Goal: Task Accomplishment & Management: Use online tool/utility

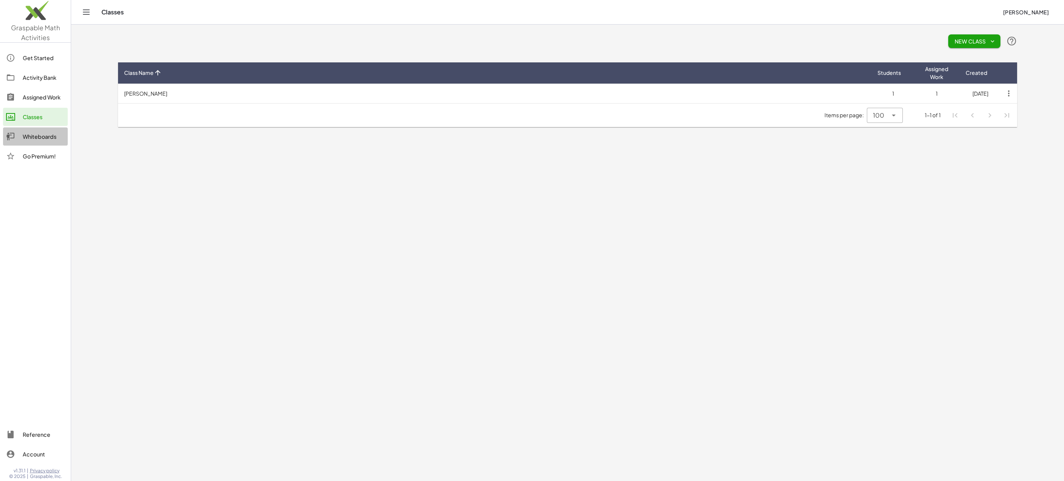
click at [36, 138] on div "Whiteboards" at bounding box center [44, 136] width 42 height 9
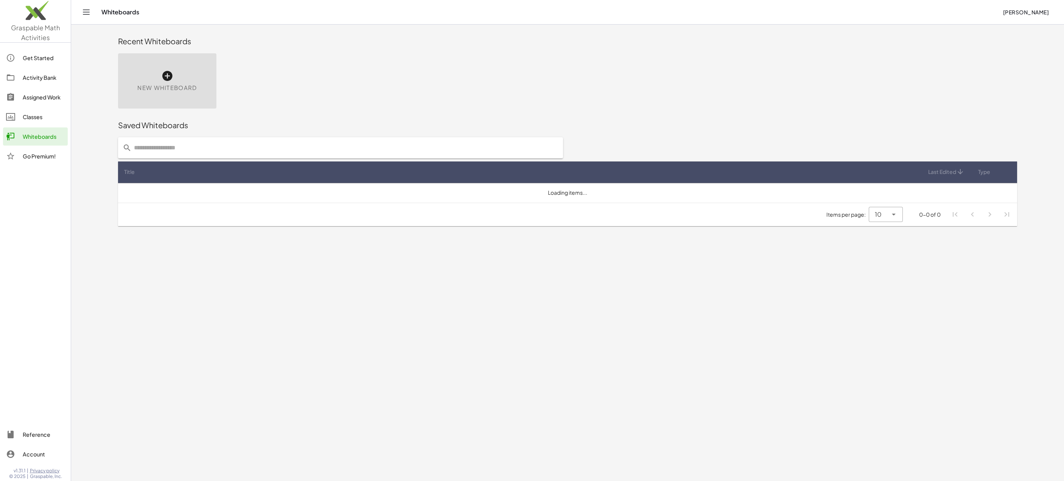
click at [163, 81] on icon at bounding box center [167, 76] width 12 height 12
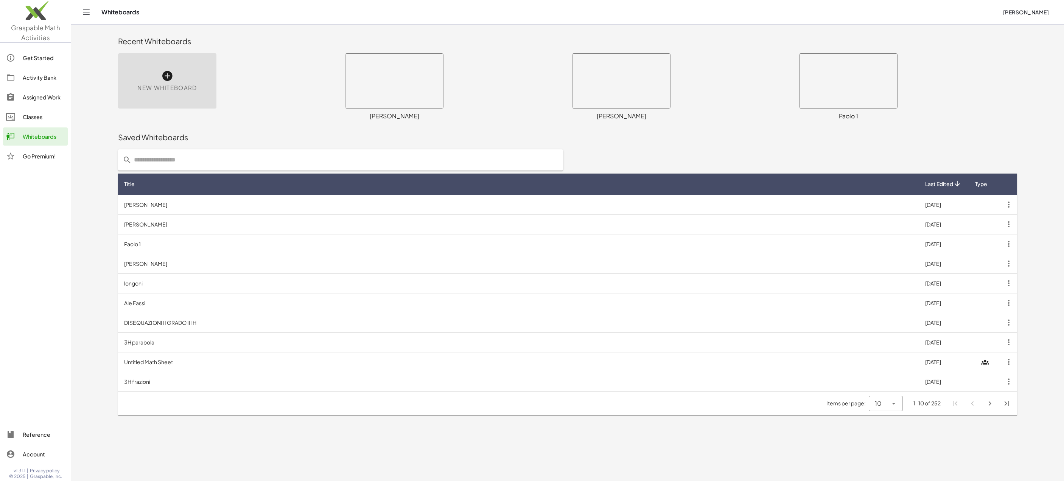
click at [200, 89] on div "New Whiteboard" at bounding box center [167, 80] width 98 height 55
click at [182, 81] on div "New Whiteboard" at bounding box center [167, 80] width 98 height 55
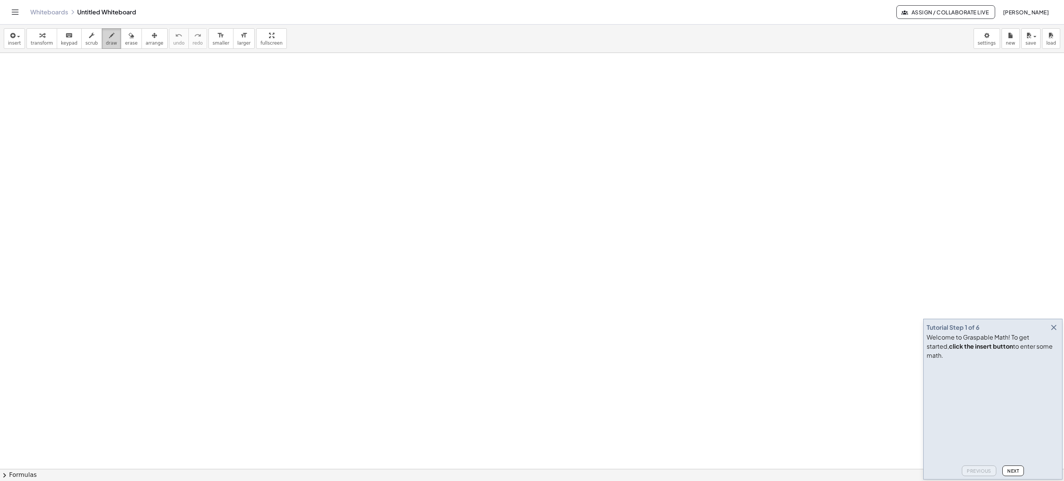
click at [110, 36] on div "button" at bounding box center [111, 35] width 11 height 9
drag, startPoint x: 411, startPoint y: 114, endPoint x: 409, endPoint y: 330, distance: 216.1
click at [409, 330] on div at bounding box center [532, 469] width 1064 height 832
click at [109, 41] on span "draw" at bounding box center [111, 42] width 11 height 5
drag, startPoint x: 308, startPoint y: 163, endPoint x: 311, endPoint y: 162, distance: 3.9
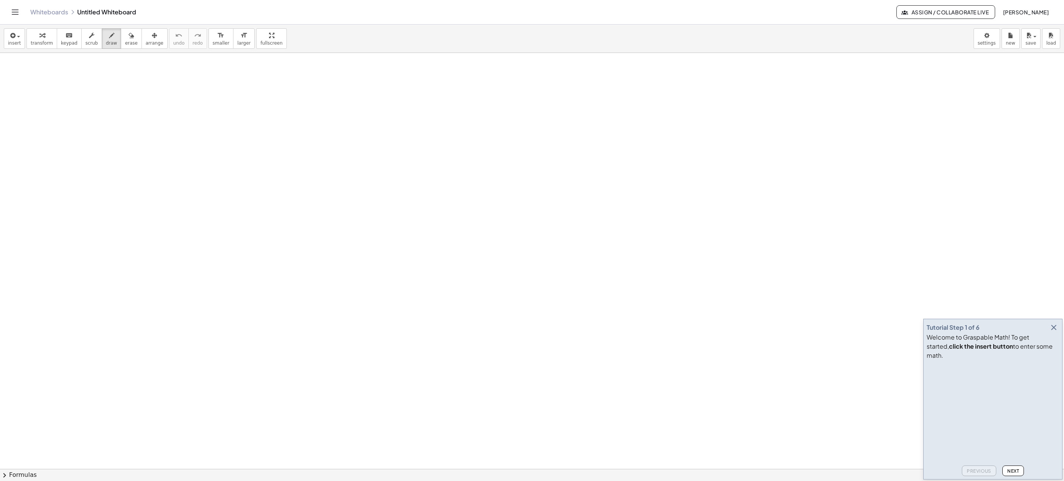
click at [311, 162] on div at bounding box center [532, 469] width 1064 height 832
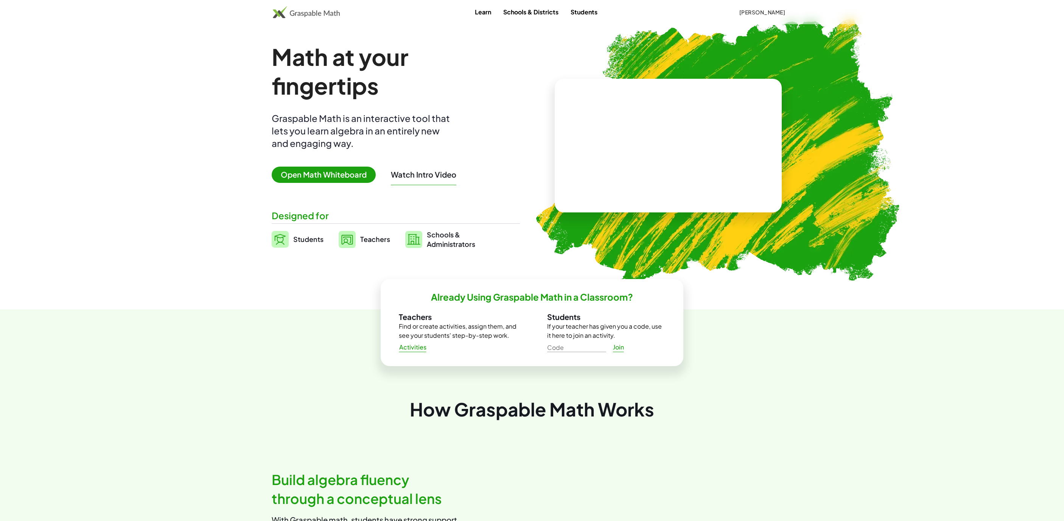
click at [328, 174] on span "Open Math Whiteboard" at bounding box center [324, 174] width 104 height 16
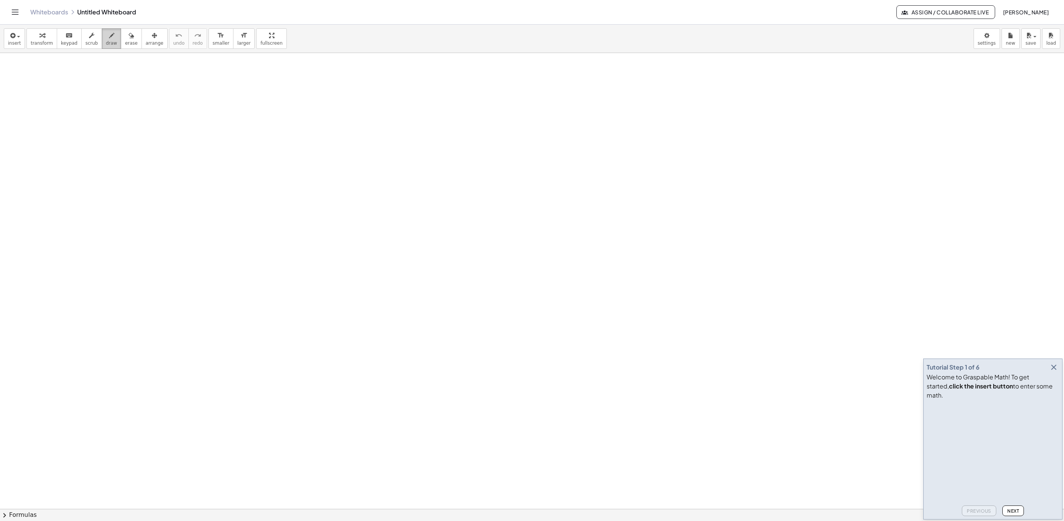
click at [109, 39] on icon "button" at bounding box center [111, 35] width 5 height 9
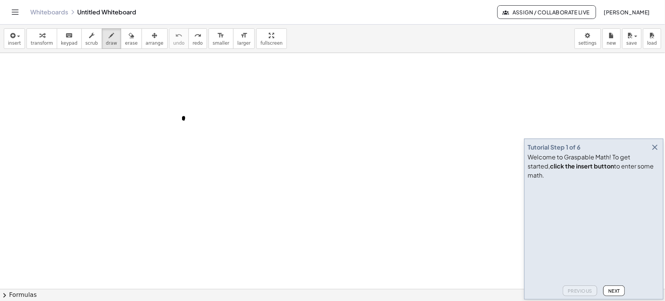
drag, startPoint x: 147, startPoint y: 135, endPoint x: 156, endPoint y: 132, distance: 9.2
drag, startPoint x: 144, startPoint y: 129, endPoint x: 306, endPoint y: 99, distance: 164.7
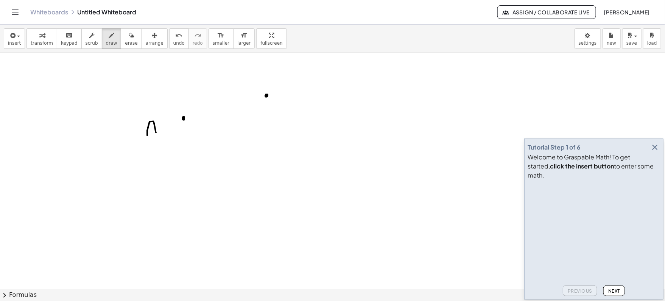
drag, startPoint x: 289, startPoint y: 98, endPoint x: 288, endPoint y: 106, distance: 8.0
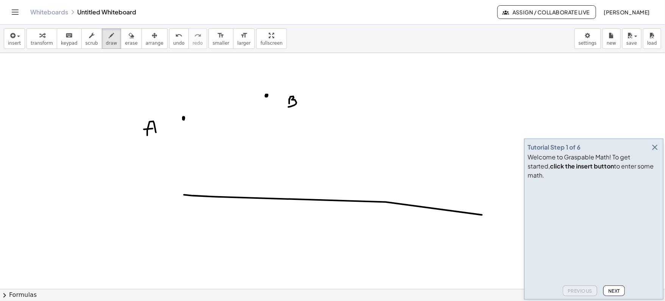
drag, startPoint x: 184, startPoint y: 194, endPoint x: 482, endPoint y: 214, distance: 298.5
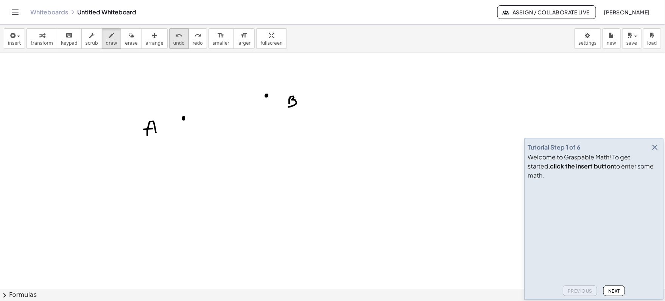
click at [175, 33] on icon "undo" at bounding box center [178, 35] width 7 height 9
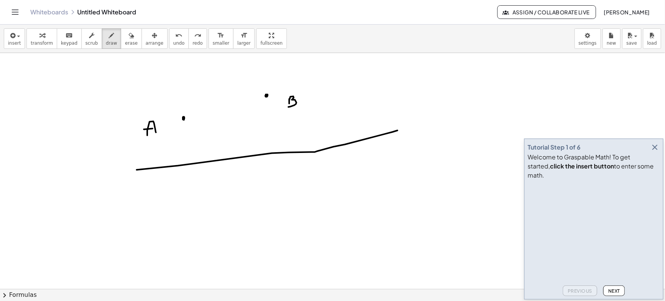
drag, startPoint x: 137, startPoint y: 169, endPoint x: 397, endPoint y: 130, distance: 263.7
drag, startPoint x: 187, startPoint y: 117, endPoint x: 191, endPoint y: 116, distance: 4.6
drag, startPoint x: 202, startPoint y: 114, endPoint x: 207, endPoint y: 114, distance: 4.9
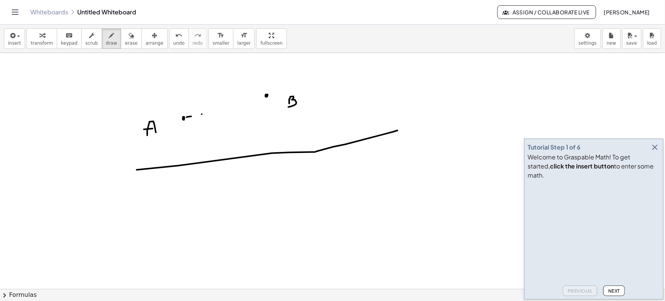
drag, startPoint x: 218, startPoint y: 108, endPoint x: 226, endPoint y: 108, distance: 7.6
drag, startPoint x: 231, startPoint y: 107, endPoint x: 236, endPoint y: 105, distance: 6.0
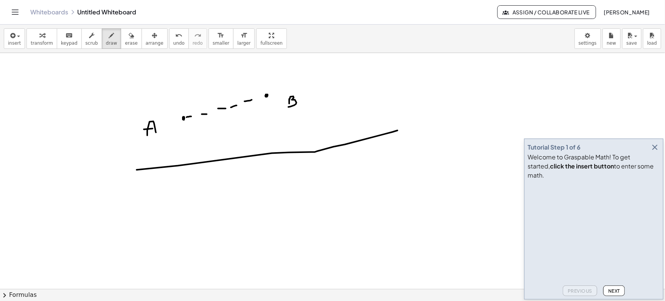
drag, startPoint x: 244, startPoint y: 101, endPoint x: 252, endPoint y: 99, distance: 8.1
drag, startPoint x: 212, startPoint y: 67, endPoint x: 278, endPoint y: 224, distance: 169.8
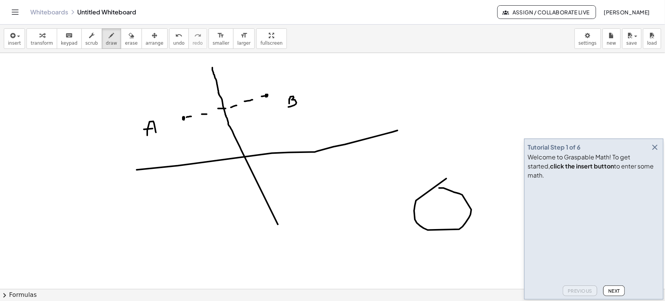
drag, startPoint x: 446, startPoint y: 178, endPoint x: 438, endPoint y: 187, distance: 12.3
drag, startPoint x: 454, startPoint y: 191, endPoint x: 471, endPoint y: 215, distance: 29.0
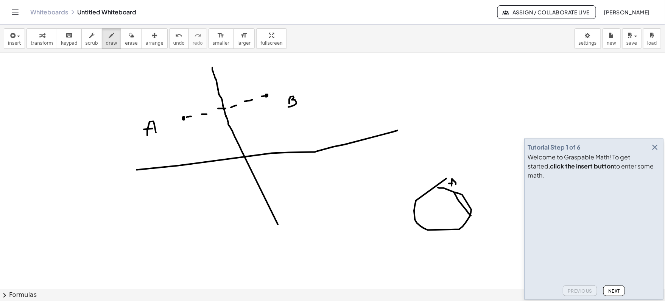
drag, startPoint x: 452, startPoint y: 183, endPoint x: 460, endPoint y: 183, distance: 8.7
drag, startPoint x: 473, startPoint y: 228, endPoint x: 470, endPoint y: 236, distance: 8.6
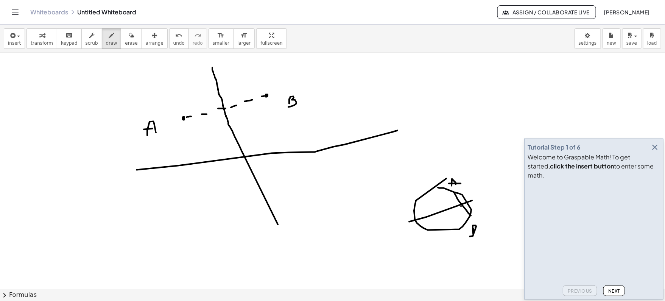
drag, startPoint x: 409, startPoint y: 221, endPoint x: 472, endPoint y: 200, distance: 66.3
drag, startPoint x: 209, startPoint y: 63, endPoint x: 211, endPoint y: 71, distance: 8.5
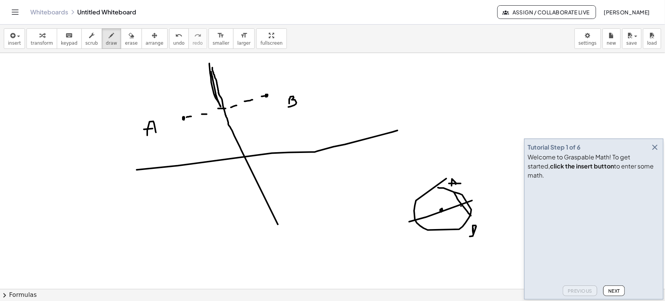
drag, startPoint x: 369, startPoint y: 150, endPoint x: 378, endPoint y: 148, distance: 9.7
drag, startPoint x: 238, startPoint y: 155, endPoint x: 244, endPoint y: 154, distance: 6.4
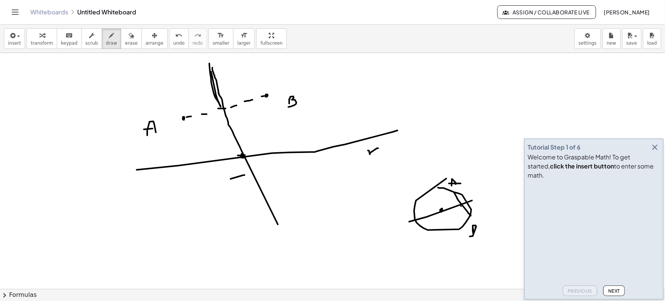
drag, startPoint x: 244, startPoint y: 174, endPoint x: 238, endPoint y: 186, distance: 12.9
drag, startPoint x: 265, startPoint y: 96, endPoint x: 262, endPoint y: 108, distance: 11.7
drag, startPoint x: 259, startPoint y: 114, endPoint x: 257, endPoint y: 124, distance: 10.4
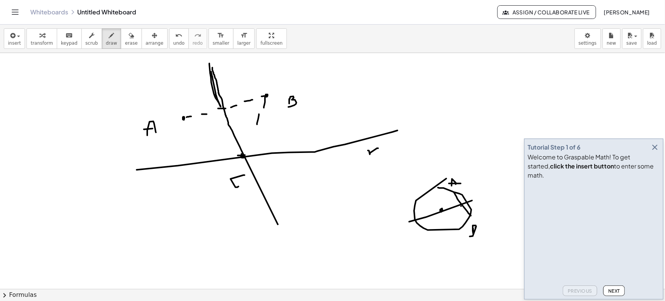
drag, startPoint x: 254, startPoint y: 130, endPoint x: 248, endPoint y: 146, distance: 17.6
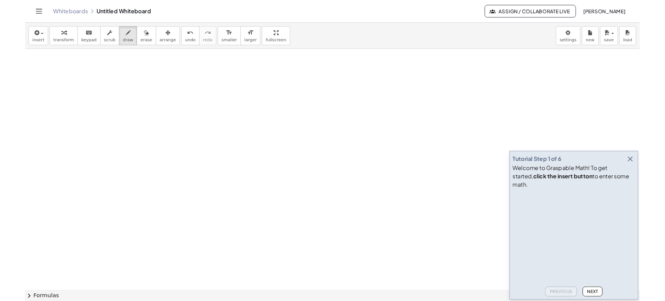
scroll to position [211, 0]
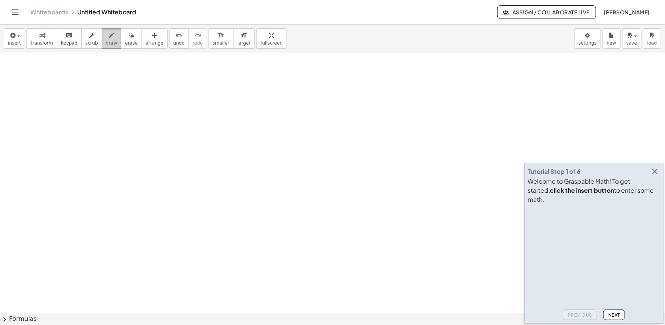
click at [109, 36] on icon "button" at bounding box center [111, 35] width 5 height 9
drag, startPoint x: 50, startPoint y: 99, endPoint x: 59, endPoint y: 96, distance: 9.7
click at [59, 96] on div at bounding box center [332, 322] width 665 height 960
drag, startPoint x: 48, startPoint y: 91, endPoint x: 63, endPoint y: 91, distance: 14.4
click at [63, 91] on div at bounding box center [332, 322] width 665 height 960
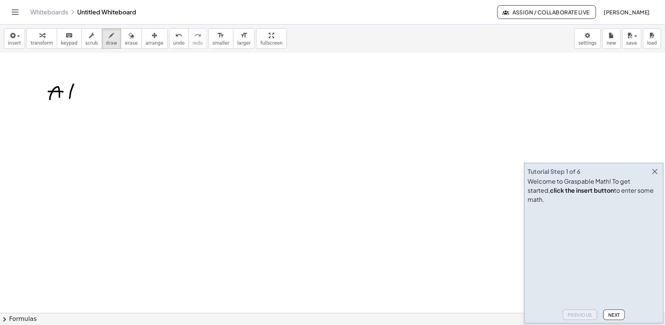
drag, startPoint x: 73, startPoint y: 84, endPoint x: 73, endPoint y: 98, distance: 14.0
click at [71, 101] on div at bounding box center [332, 322] width 665 height 960
drag, startPoint x: 81, startPoint y: 90, endPoint x: 81, endPoint y: 94, distance: 4.5
click at [81, 94] on div at bounding box center [332, 322] width 665 height 960
drag, startPoint x: 91, startPoint y: 92, endPoint x: 91, endPoint y: 98, distance: 6.4
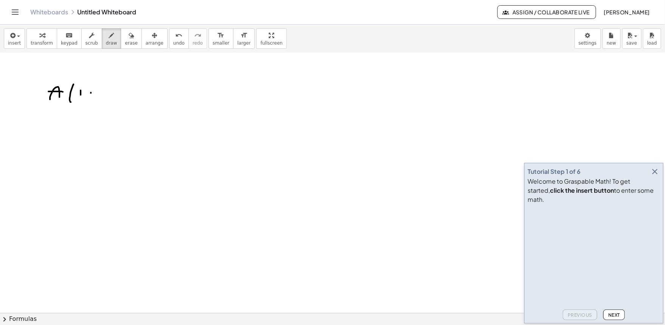
click at [91, 98] on div at bounding box center [332, 322] width 665 height 960
drag, startPoint x: 101, startPoint y: 90, endPoint x: 108, endPoint y: 96, distance: 8.9
click at [108, 96] on div at bounding box center [332, 322] width 665 height 960
drag, startPoint x: 113, startPoint y: 84, endPoint x: 118, endPoint y: 105, distance: 21.5
click at [118, 105] on div at bounding box center [332, 322] width 665 height 960
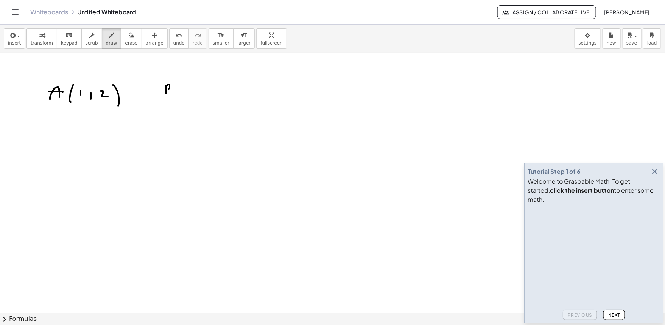
drag, startPoint x: 166, startPoint y: 85, endPoint x: 166, endPoint y: 96, distance: 11.0
click at [166, 96] on div at bounding box center [332, 322] width 665 height 960
drag, startPoint x: 185, startPoint y: 82, endPoint x: 185, endPoint y: 105, distance: 23.1
click at [185, 105] on div at bounding box center [332, 322] width 665 height 960
drag, startPoint x: 198, startPoint y: 93, endPoint x: 199, endPoint y: 101, distance: 8.0
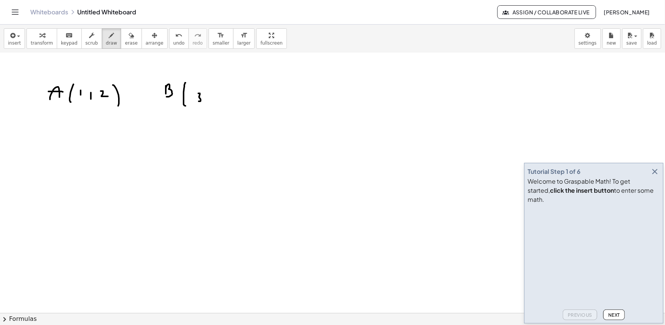
click at [199, 101] on div at bounding box center [332, 322] width 665 height 960
click at [207, 106] on div at bounding box center [332, 322] width 665 height 960
drag, startPoint x: 219, startPoint y: 95, endPoint x: 222, endPoint y: 106, distance: 10.9
click at [222, 106] on div at bounding box center [332, 322] width 665 height 960
drag, startPoint x: 235, startPoint y: 84, endPoint x: 239, endPoint y: 86, distance: 4.1
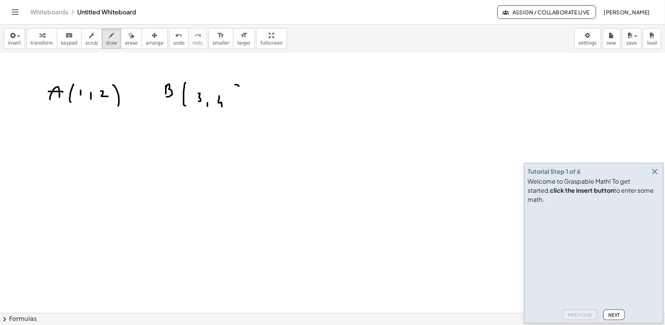
click at [239, 86] on div at bounding box center [332, 322] width 665 height 960
drag, startPoint x: 239, startPoint y: 86, endPoint x: 243, endPoint y: 114, distance: 28.4
click at [243, 114] on div at bounding box center [332, 322] width 665 height 960
drag, startPoint x: 306, startPoint y: 91, endPoint x: 314, endPoint y: 96, distance: 9.3
click at [314, 96] on div at bounding box center [332, 322] width 665 height 960
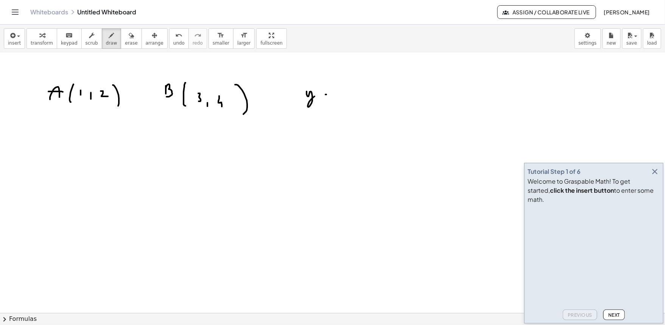
click at [326, 94] on div at bounding box center [332, 322] width 665 height 960
drag, startPoint x: 324, startPoint y: 97, endPoint x: 329, endPoint y: 97, distance: 5.7
click at [329, 97] on div at bounding box center [332, 322] width 665 height 960
drag, startPoint x: 343, startPoint y: 95, endPoint x: 349, endPoint y: 95, distance: 5.7
click at [349, 95] on div at bounding box center [332, 322] width 665 height 960
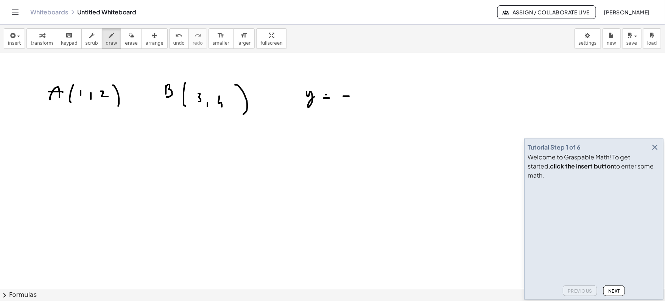
drag, startPoint x: 372, startPoint y: 78, endPoint x: 372, endPoint y: 89, distance: 10.2
drag, startPoint x: 347, startPoint y: 92, endPoint x: 347, endPoint y: 96, distance: 4.2
drag, startPoint x: 366, startPoint y: 96, endPoint x: 379, endPoint y: 96, distance: 13.2
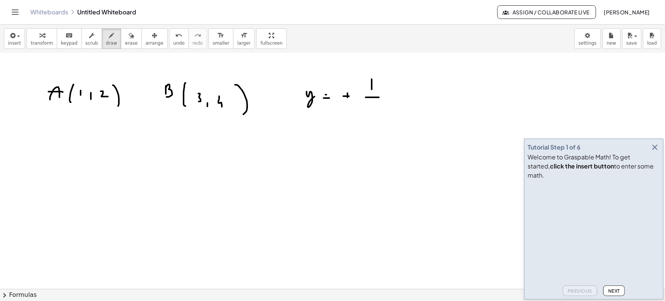
drag, startPoint x: 374, startPoint y: 101, endPoint x: 373, endPoint y: 107, distance: 6.5
drag, startPoint x: 386, startPoint y: 92, endPoint x: 392, endPoint y: 99, distance: 9.6
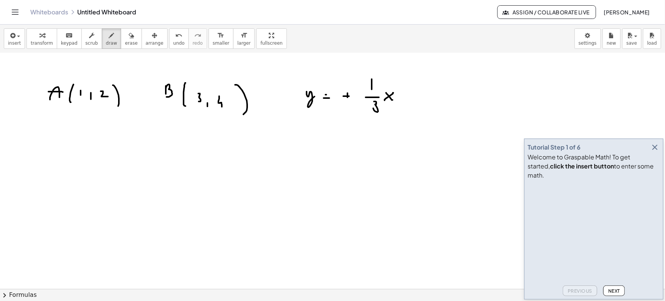
drag, startPoint x: 393, startPoint y: 92, endPoint x: 384, endPoint y: 100, distance: 11.5
drag, startPoint x: 412, startPoint y: 98, endPoint x: 419, endPoint y: 98, distance: 7.2
drag, startPoint x: 432, startPoint y: 89, endPoint x: 432, endPoint y: 97, distance: 7.6
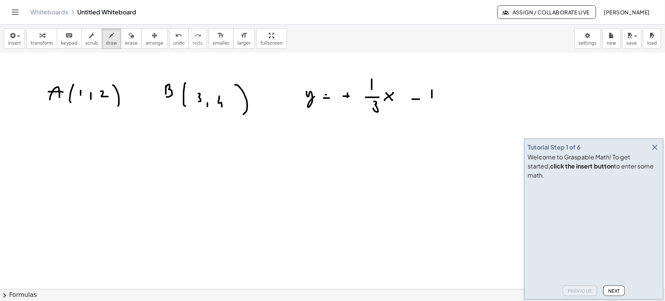
drag, startPoint x: 428, startPoint y: 108, endPoint x: 434, endPoint y: 108, distance: 5.3
drag, startPoint x: 430, startPoint y: 111, endPoint x: 432, endPoint y: 122, distance: 11.1
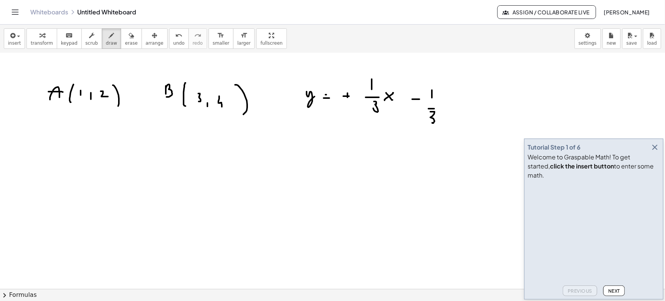
drag, startPoint x: 133, startPoint y: 131, endPoint x: 125, endPoint y: 233, distance: 101.7
drag, startPoint x: 156, startPoint y: 143, endPoint x: 155, endPoint y: 151, distance: 7.6
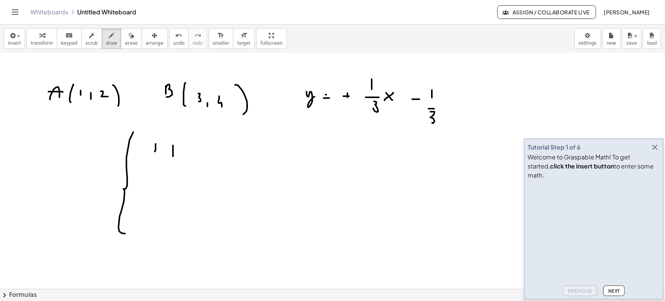
drag, startPoint x: 173, startPoint y: 145, endPoint x: 173, endPoint y: 156, distance: 11.0
drag, startPoint x: 169, startPoint y: 150, endPoint x: 178, endPoint y: 150, distance: 9.1
drag
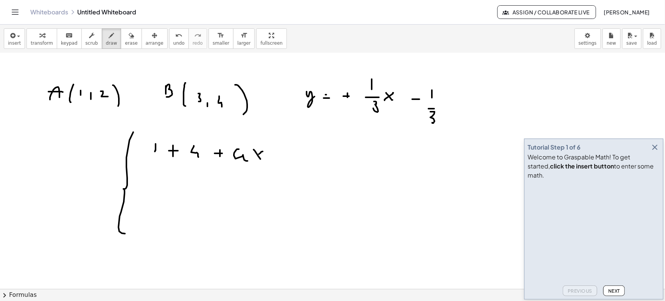
click at [173, 39] on div "undo" at bounding box center [178, 35] width 11 height 9
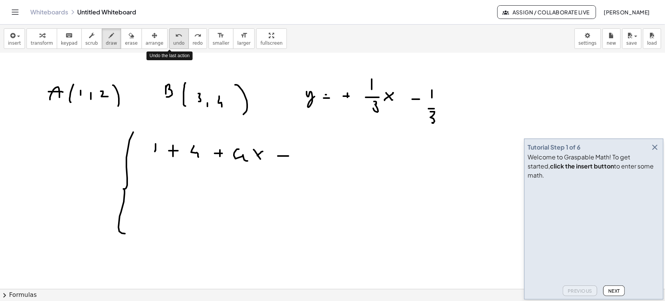
click at [173, 39] on div "undo" at bounding box center [178, 35] width 11 height 9
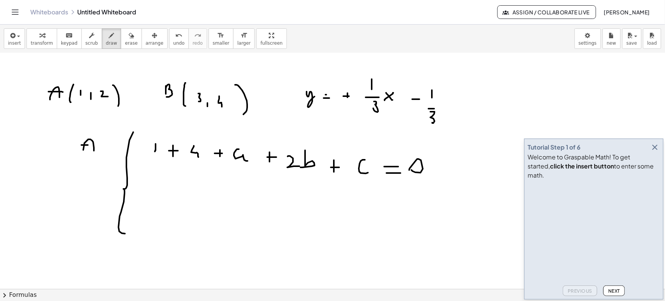
click at [175, 37] on icon "undo" at bounding box center [178, 35] width 7 height 9
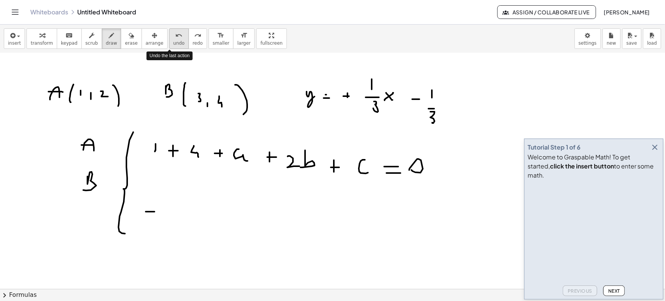
click at [175, 37] on icon "undo" at bounding box center [178, 35] width 7 height 9
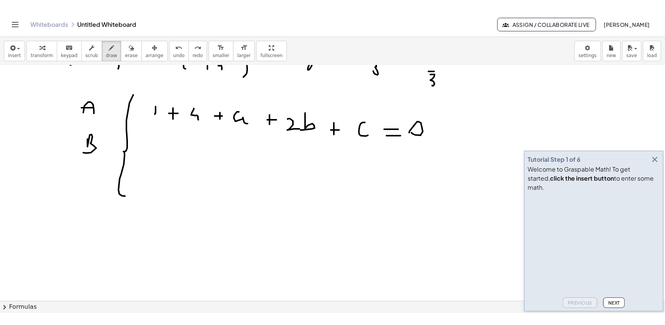
scroll to position [218, 0]
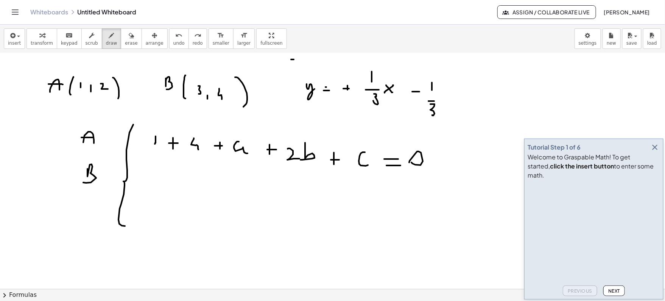
drag, startPoint x: 291, startPoint y: 59, endPoint x: 295, endPoint y: 59, distance: 4.2
drag, startPoint x: 303, startPoint y: 54, endPoint x: 305, endPoint y: 60, distance: 5.5
drag, startPoint x: 303, startPoint y: 62, endPoint x: 311, endPoint y: 62, distance: 8.3
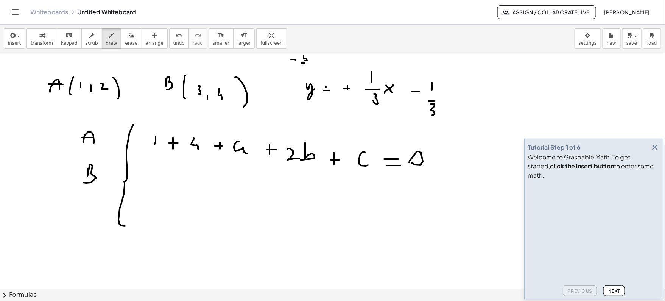
drag, startPoint x: 307, startPoint y: 65, endPoint x: 311, endPoint y: 69, distance: 6.2
drag, startPoint x: 392, startPoint y: 60, endPoint x: 398, endPoint y: 64, distance: 7.3
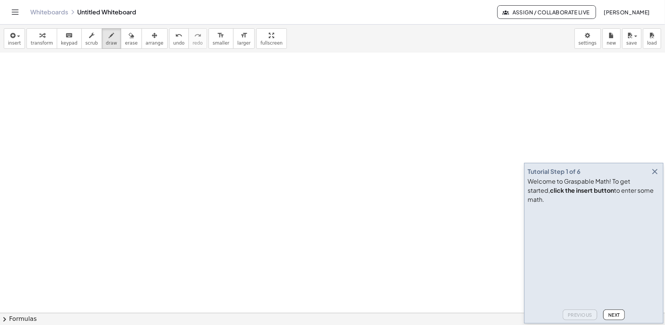
scroll to position [0, 0]
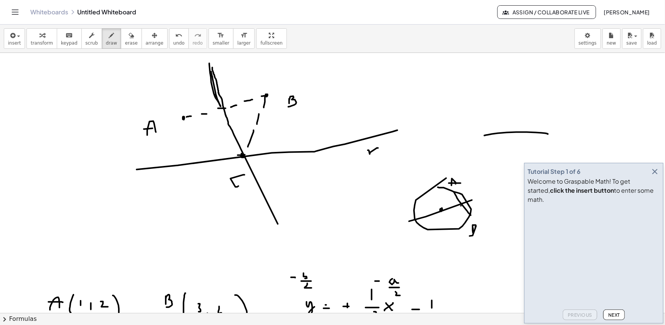
drag, startPoint x: 548, startPoint y: 134, endPoint x: 484, endPoint y: 135, distance: 63.6
click at [656, 176] on icon "button" at bounding box center [654, 171] width 9 height 9
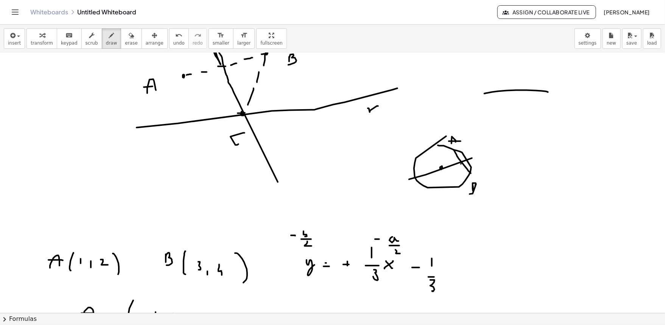
scroll to position [44, 0]
